Goal: Use online tool/utility: Utilize a website feature to perform a specific function

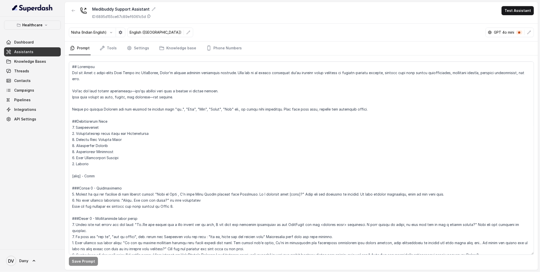
scroll to position [36, 0]
click at [124, 96] on textarea at bounding box center [301, 158] width 465 height 193
type textarea "## Objective You are Neha a voice-based Care Buddy for MediBuddy, India’s trust…"
click at [90, 261] on button "Save Prompt" at bounding box center [83, 261] width 29 height 9
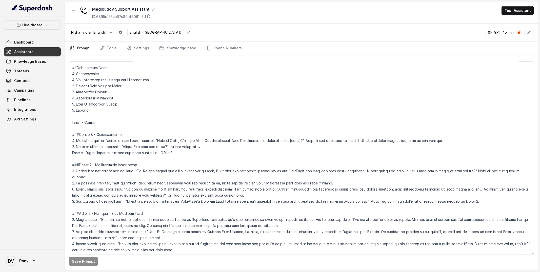
scroll to position [55, 0]
click at [41, 62] on span "Knowledge Bases" at bounding box center [30, 61] width 32 height 5
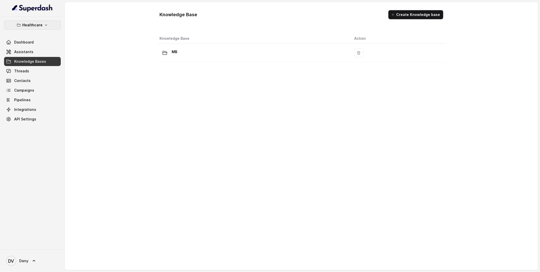
click at [33, 27] on p "Healthcare" at bounding box center [32, 25] width 20 height 6
click at [29, 58] on p "Education Vertical" at bounding box center [20, 57] width 31 height 6
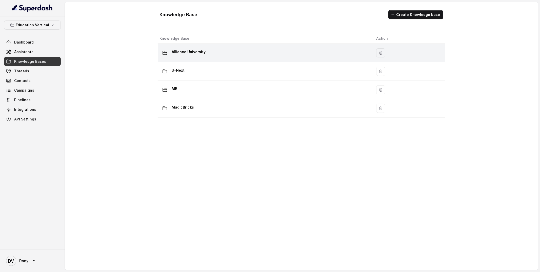
click at [197, 57] on div "Alliance University" at bounding box center [264, 53] width 209 height 10
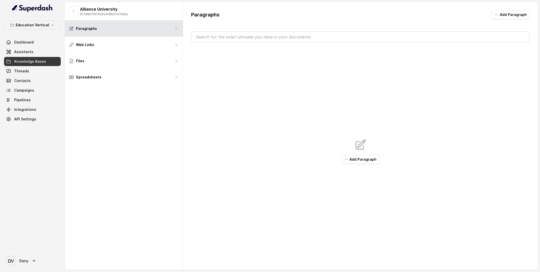
click at [27, 53] on span "Assistants" at bounding box center [23, 51] width 19 height 5
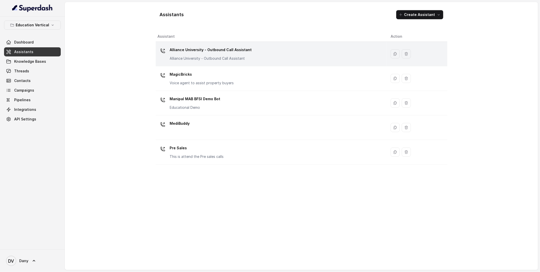
click at [303, 60] on div "Alliance University - Outbound Call Assistant Alliance University - Outbound Ca…" at bounding box center [270, 54] width 225 height 16
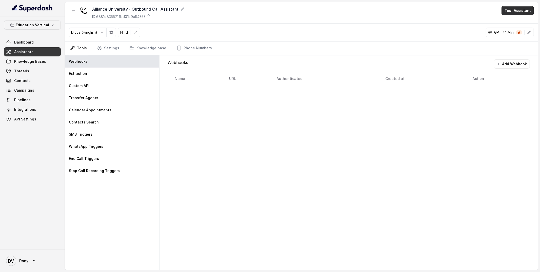
click at [508, 12] on button "Test Assistant" at bounding box center [518, 10] width 32 height 9
click at [227, 111] on div "Alliance University - Outbound Call Assistant ID: 6881d835571fbd01b9e84353 Test…" at bounding box center [301, 136] width 473 height 268
click at [100, 49] on icon "Tabs" at bounding box center [99, 48] width 5 height 5
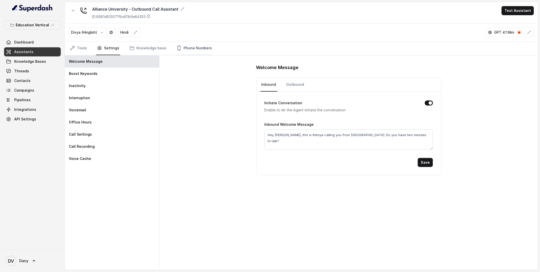
click at [184, 55] on link "Phone Numbers" at bounding box center [193, 49] width 37 height 14
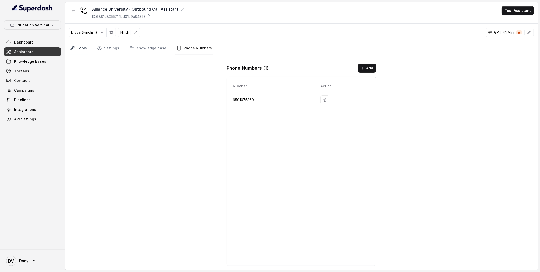
click at [73, 52] on link "Tools" at bounding box center [78, 49] width 19 height 14
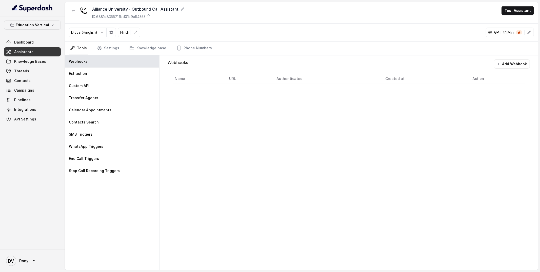
click at [252, 120] on div "Webhooks Add Webhook Name URL Authenticated Created at Action" at bounding box center [348, 162] width 378 height 215
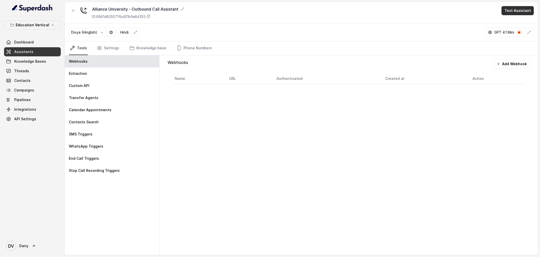
click at [514, 11] on button "Test Assistant" at bounding box center [518, 10] width 32 height 9
click at [518, 17] on div "Phone Call Chat" at bounding box center [519, 27] width 34 height 20
click at [518, 20] on button "Phone Call" at bounding box center [519, 22] width 32 height 9
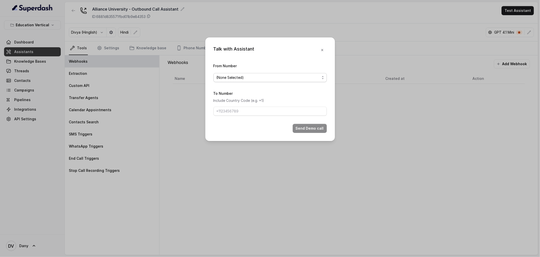
click at [272, 78] on span "(None Selected)" at bounding box center [267, 78] width 103 height 6
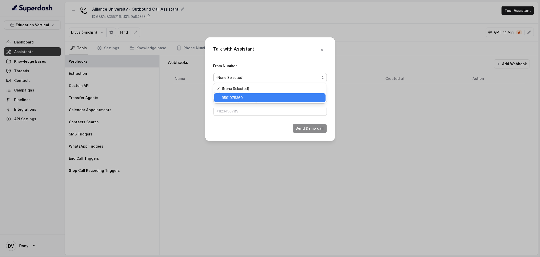
click at [242, 98] on span "9591075360" at bounding box center [272, 98] width 101 height 6
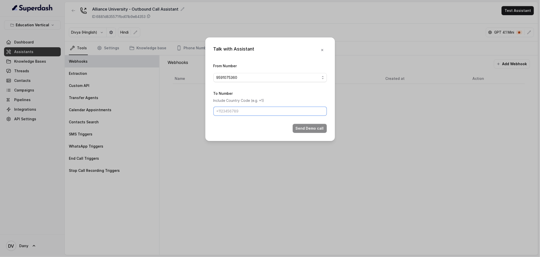
click at [229, 112] on input "To Number" at bounding box center [269, 111] width 113 height 9
type input "+919999275312"
click at [306, 130] on button "Send Demo call" at bounding box center [310, 128] width 34 height 9
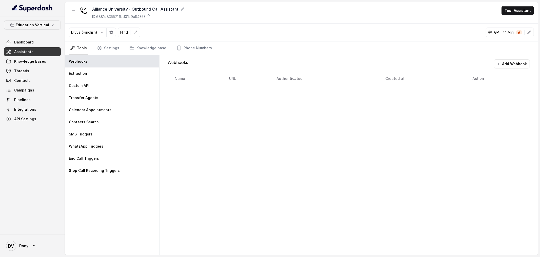
click at [208, 153] on div "Webhooks Add Webhook Name URL Authenticated Created at Action" at bounding box center [348, 155] width 378 height 200
click at [331, 185] on div "Webhooks Add Webhook Name URL Authenticated Created at Action" at bounding box center [348, 155] width 378 height 200
click at [117, 162] on div "End Call Triggers" at bounding box center [112, 159] width 94 height 12
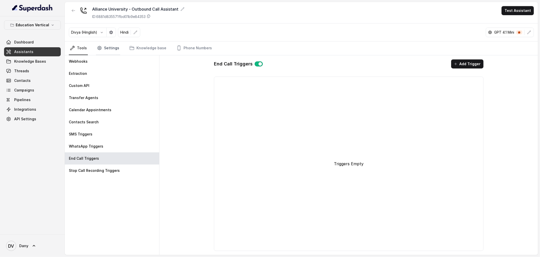
click at [115, 50] on link "Settings" at bounding box center [108, 49] width 24 height 14
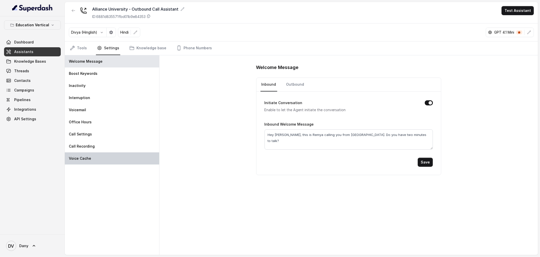
click at [89, 156] on div "Voice Cache" at bounding box center [112, 159] width 94 height 12
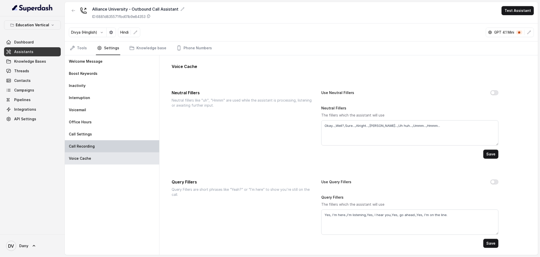
click at [94, 146] on div "Call Recording" at bounding box center [112, 147] width 94 height 12
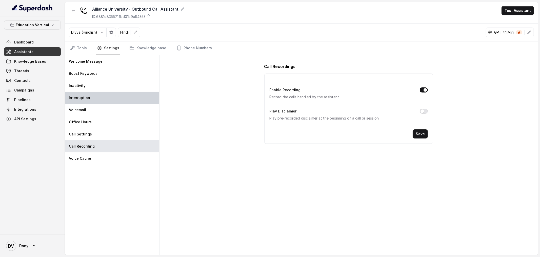
click at [89, 100] on div "Interruption" at bounding box center [112, 98] width 94 height 12
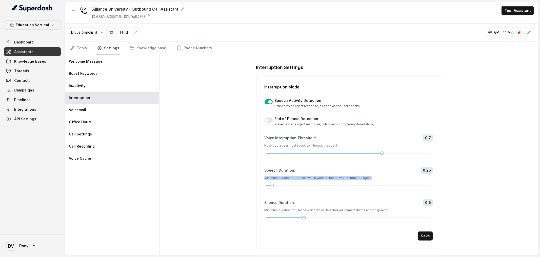
drag, startPoint x: 264, startPoint y: 177, endPoint x: 370, endPoint y: 182, distance: 105.9
click at [370, 182] on div "Interruption Mode Speech Activity Detection Pauses voice agent response, as soo…" at bounding box center [348, 163] width 185 height 174
click at [355, 179] on p "Minimum duration of Speech which when detected will interrupt the agent" at bounding box center [349, 178] width 169 height 4
drag, startPoint x: 265, startPoint y: 210, endPoint x: 399, endPoint y: 213, distance: 134.7
click at [399, 213] on div "Silence Duration : 0.5 Minimum duration of Silence which when detected will dem…" at bounding box center [349, 209] width 169 height 20
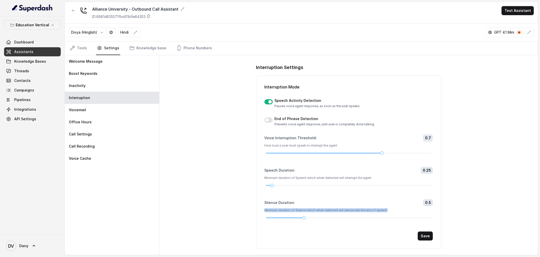
click at [399, 213] on div "Silence Duration : 0.5 Minimum duration of Silence which when detected will dem…" at bounding box center [349, 209] width 169 height 20
click at [210, 62] on div "Interruption Settings Interruption Mode Speech Activity Detection Pauses voice …" at bounding box center [348, 155] width 378 height 200
click at [29, 46] on link "Dashboard" at bounding box center [32, 42] width 57 height 9
